Goal: Check status: Check status

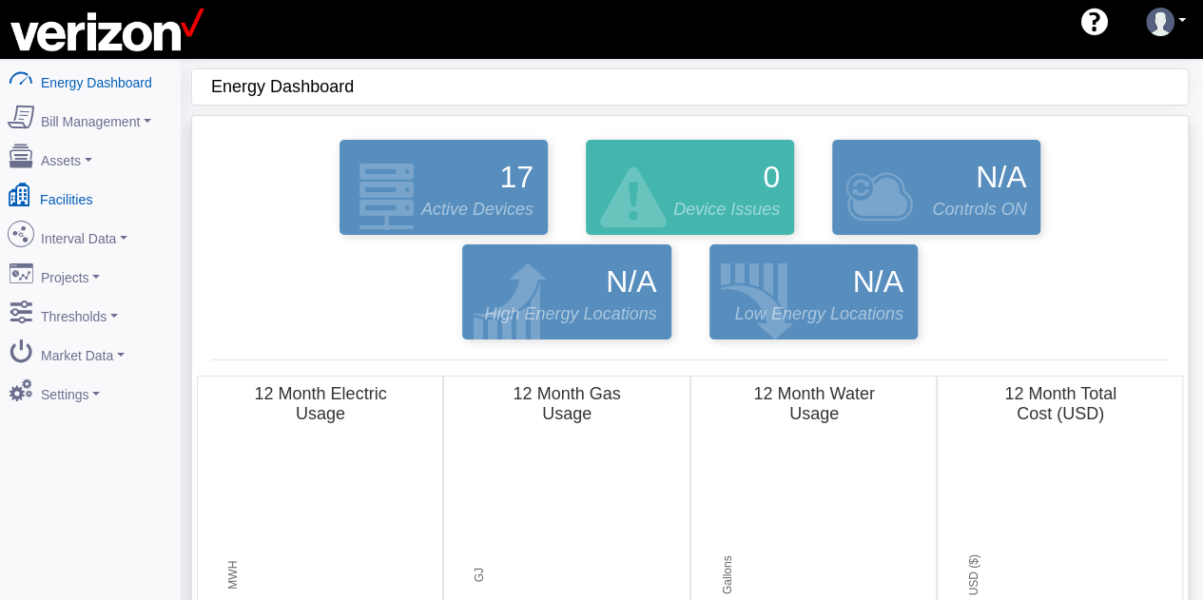
click at [91, 189] on link "Facilities" at bounding box center [90, 196] width 184 height 40
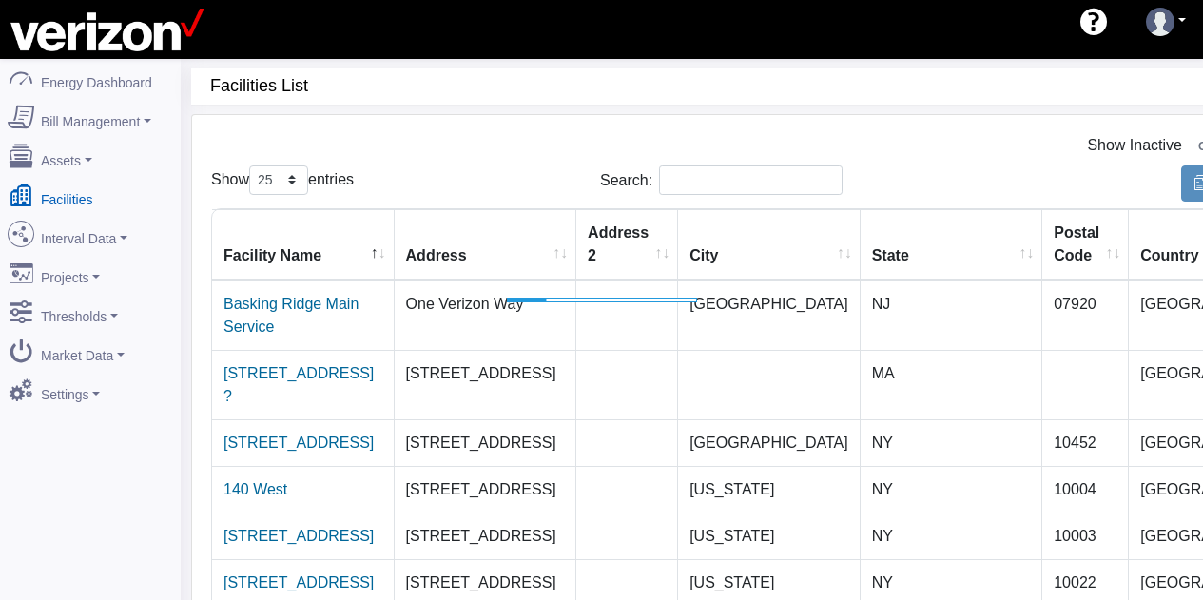
select select "25"
click at [358, 308] on link "Basking Ridge Main Service" at bounding box center [290, 315] width 135 height 39
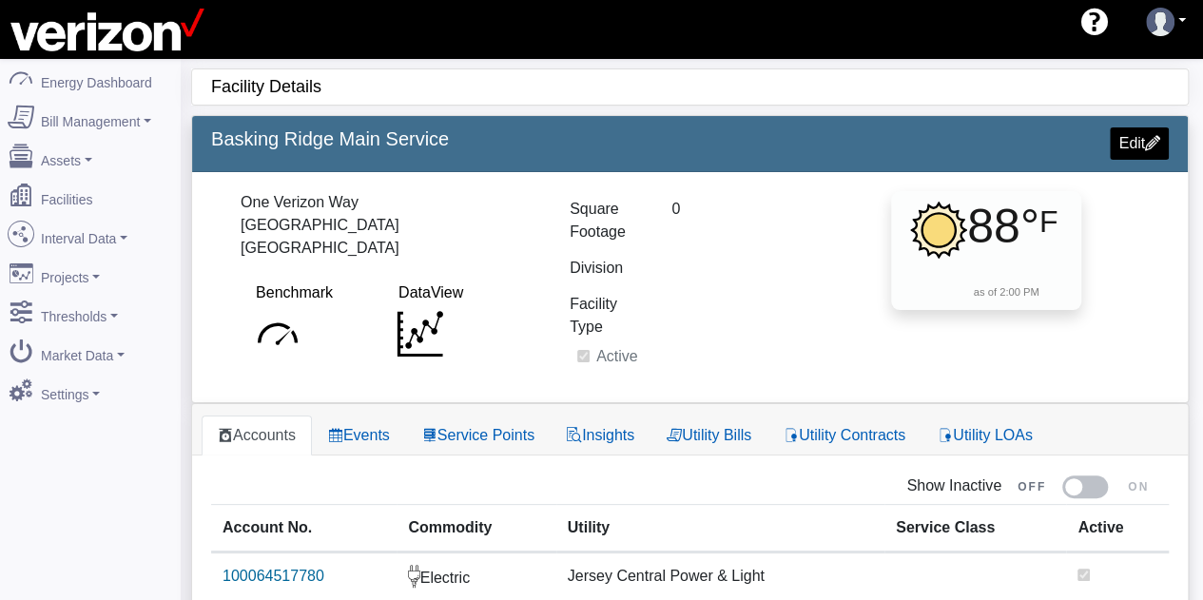
scroll to position [78, 0]
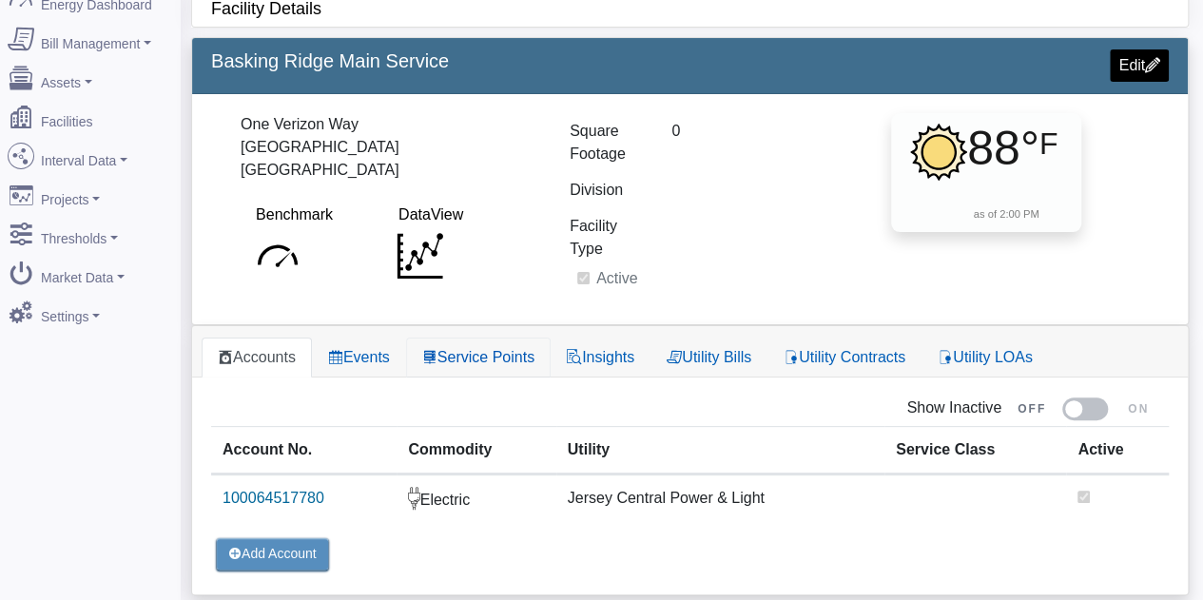
click at [450, 351] on link "Service Points" at bounding box center [478, 358] width 145 height 40
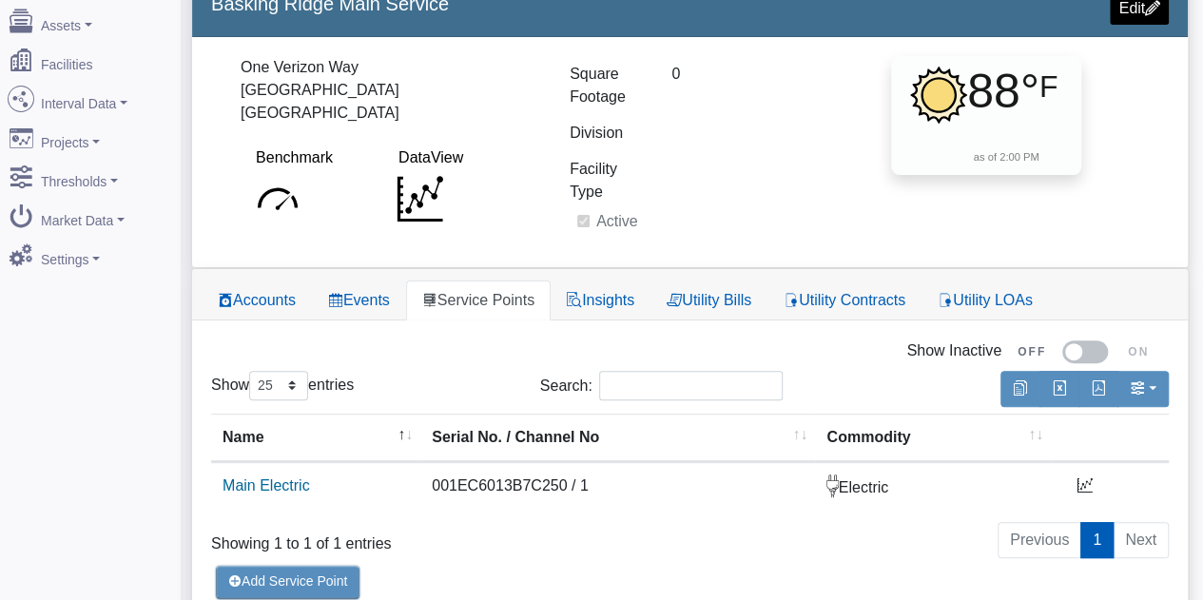
scroll to position [162, 0]
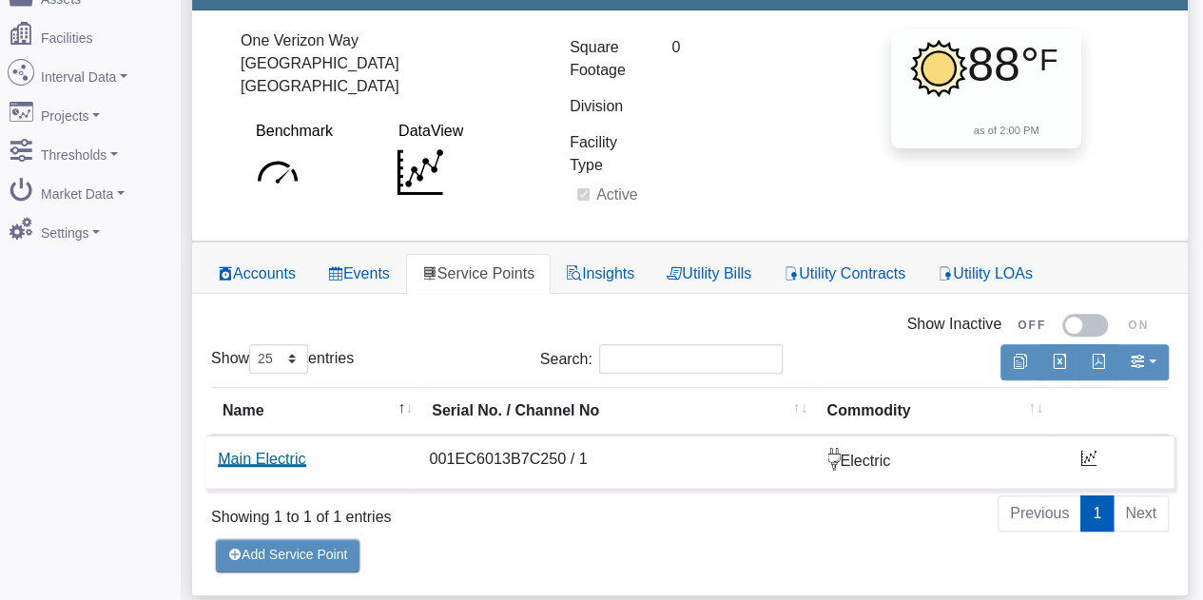
click at [299, 451] on link "Main Electric" at bounding box center [261, 459] width 87 height 16
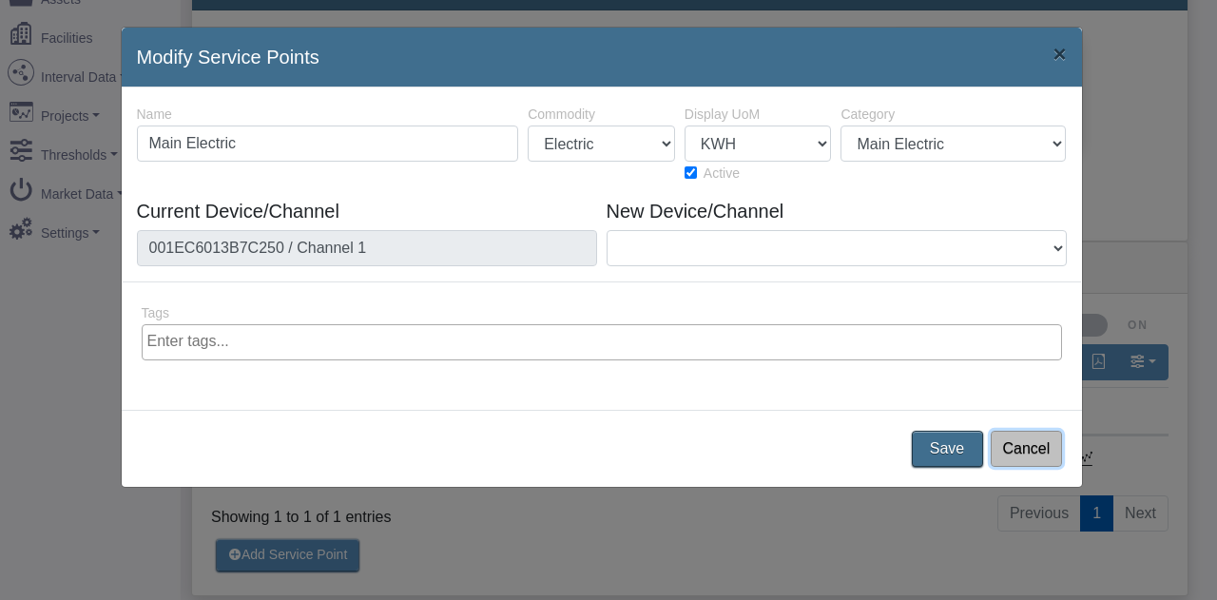
click at [1027, 458] on button "Cancel" at bounding box center [1026, 449] width 71 height 36
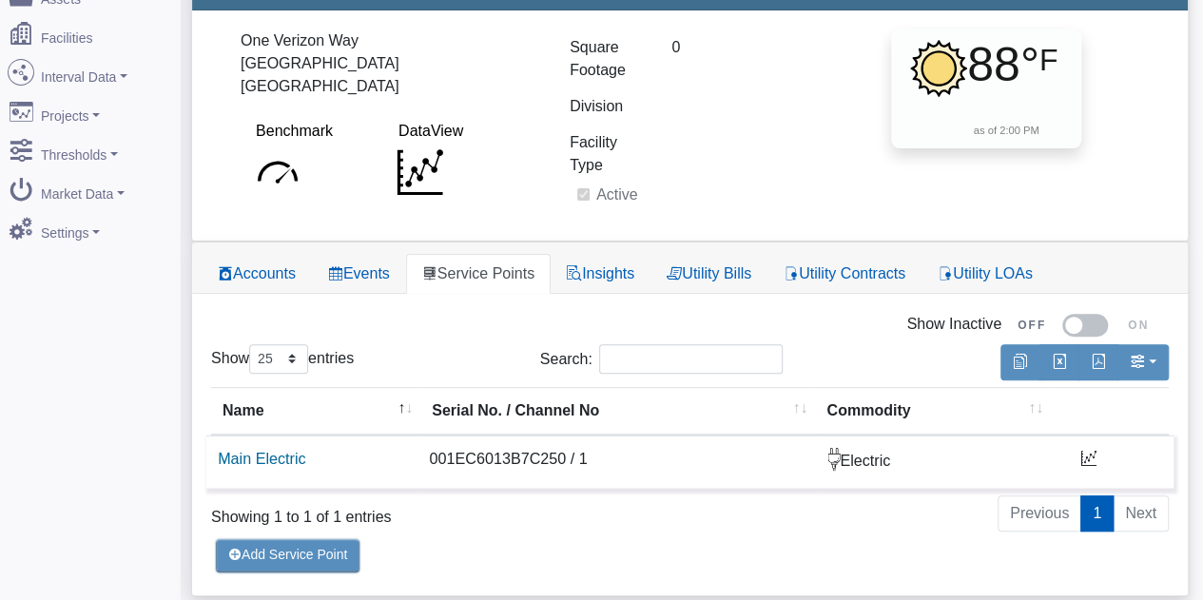
click at [1084, 457] on icon at bounding box center [1088, 458] width 15 height 15
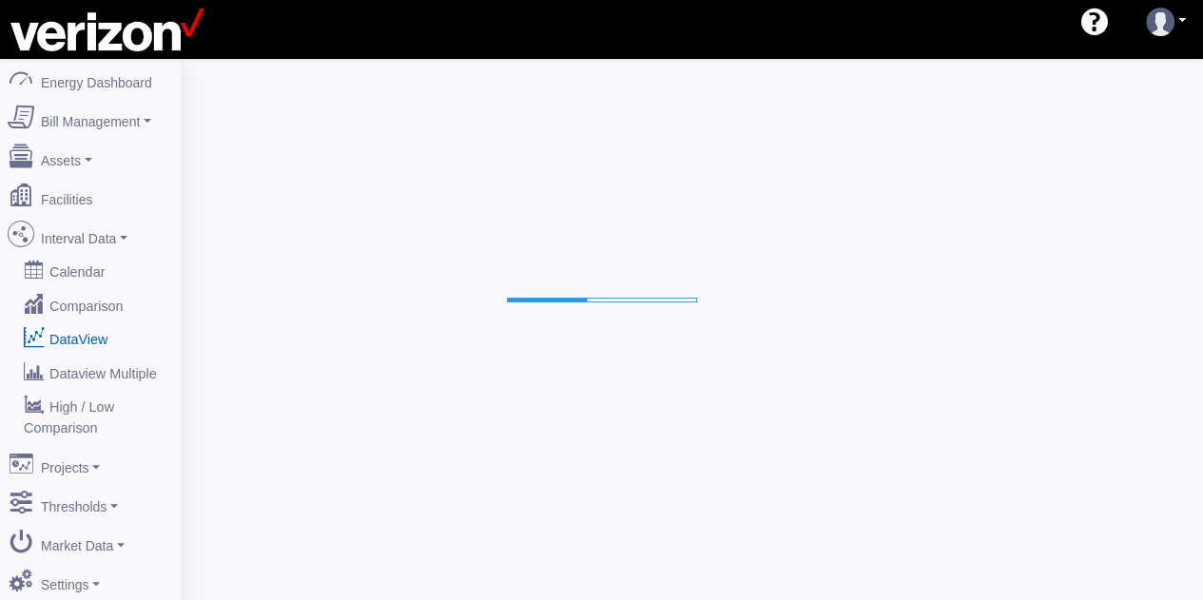
select select "25"
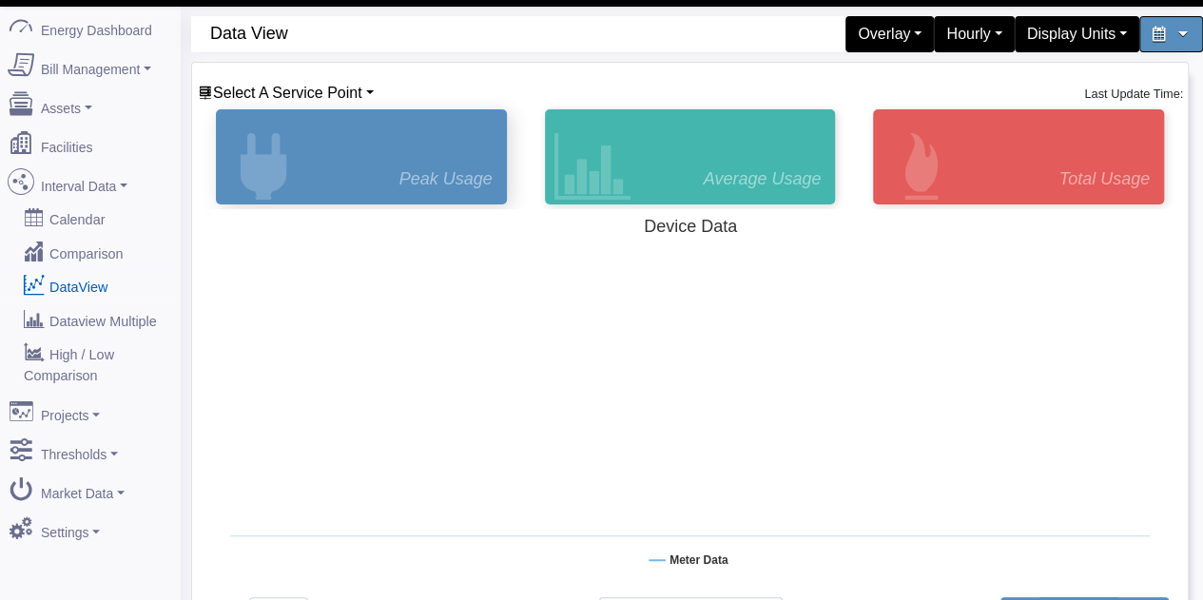
scroll to position [95, 0]
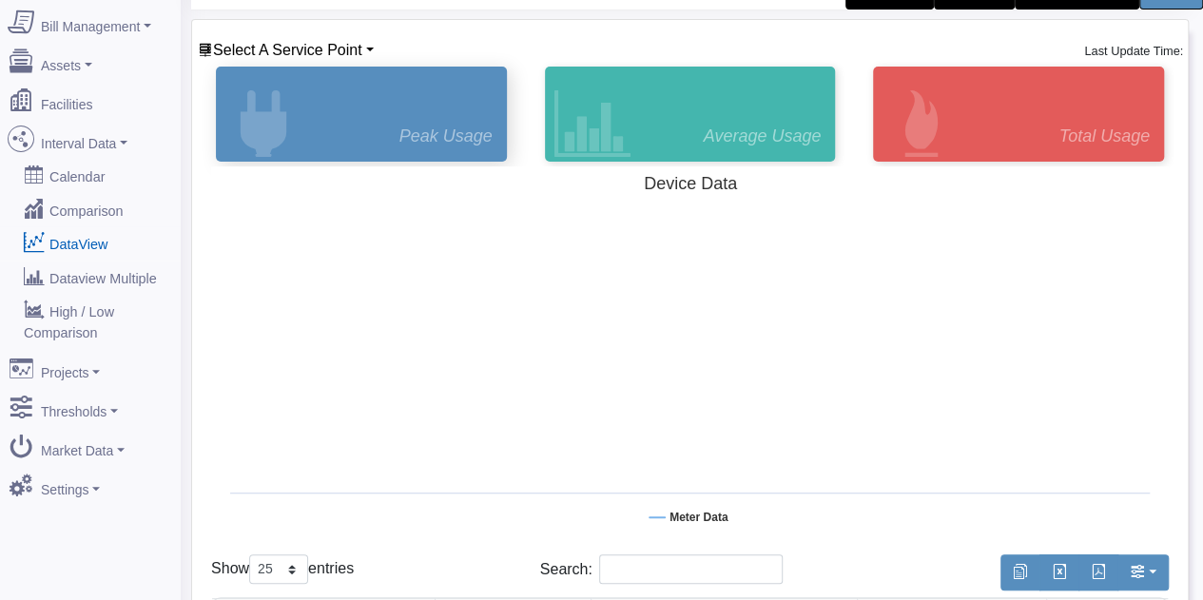
click at [393, 107] on div "Peak Usage" at bounding box center [361, 114] width 291 height 95
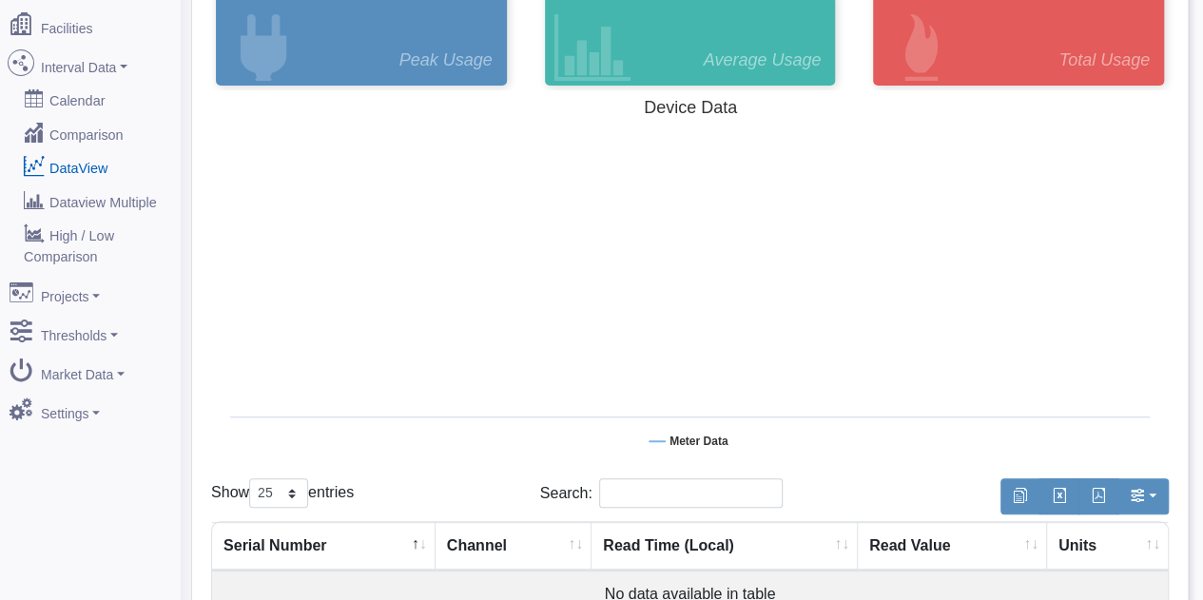
scroll to position [261, 0]
